Goal: Book appointment/travel/reservation

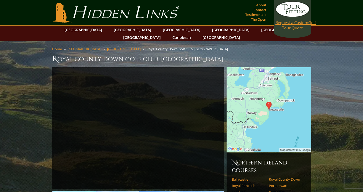
click at [284, 22] on span "Request a Custom" at bounding box center [291, 22] width 33 height 5
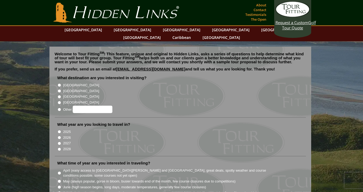
click at [59, 83] on input "[GEOGRAPHIC_DATA]" at bounding box center [59, 84] width 3 height 3
radio input "true"
click at [59, 136] on input "2026" at bounding box center [59, 137] width 3 height 3
radio input "true"
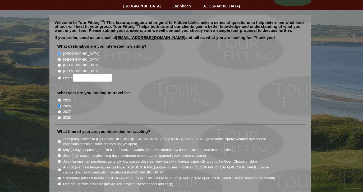
scroll to position [36, 0]
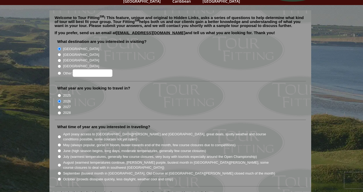
click at [58, 149] on input "June (high season begins, long days, moderate temperatures, generally few cours…" at bounding box center [59, 150] width 3 height 3
radio input "true"
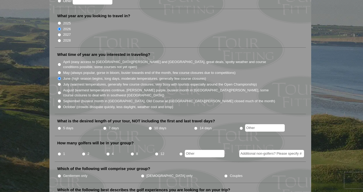
scroll to position [121, 0]
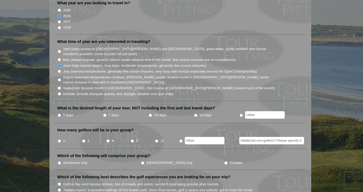
click at [105, 113] on input "7 days" at bounding box center [104, 114] width 3 height 3
radio input "true"
click at [109, 139] on input "4" at bounding box center [107, 140] width 3 height 3
radio input "true"
click at [60, 161] on input "Gentlemen only" at bounding box center [59, 162] width 3 height 3
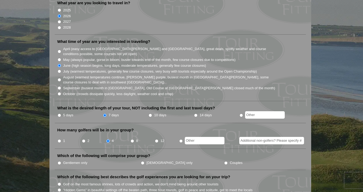
radio input "true"
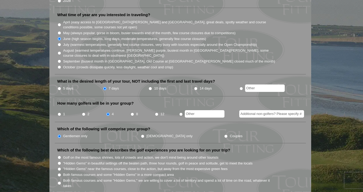
scroll to position [150, 0]
